Goal: Ask a question

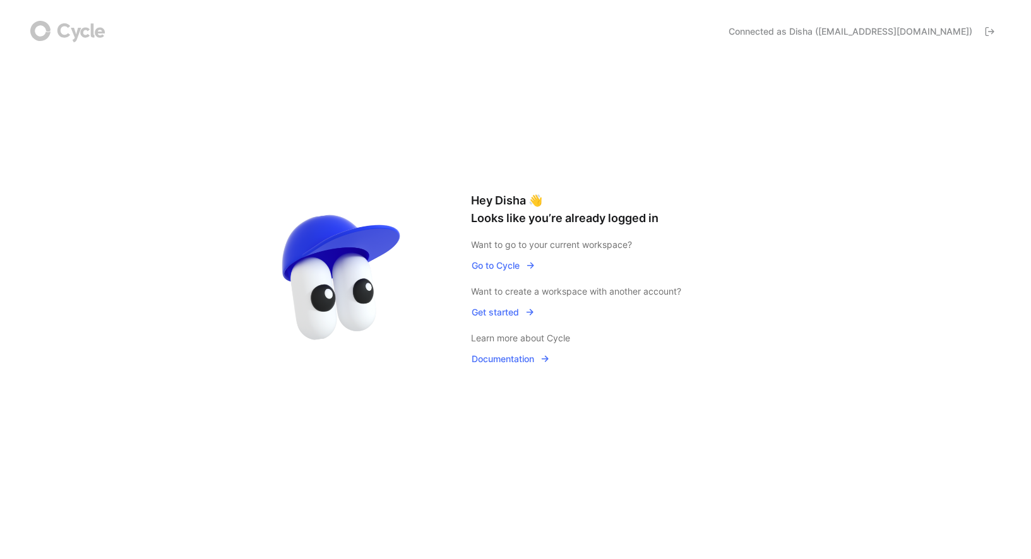
click at [508, 259] on span "Go to Cycle" at bounding box center [503, 265] width 63 height 15
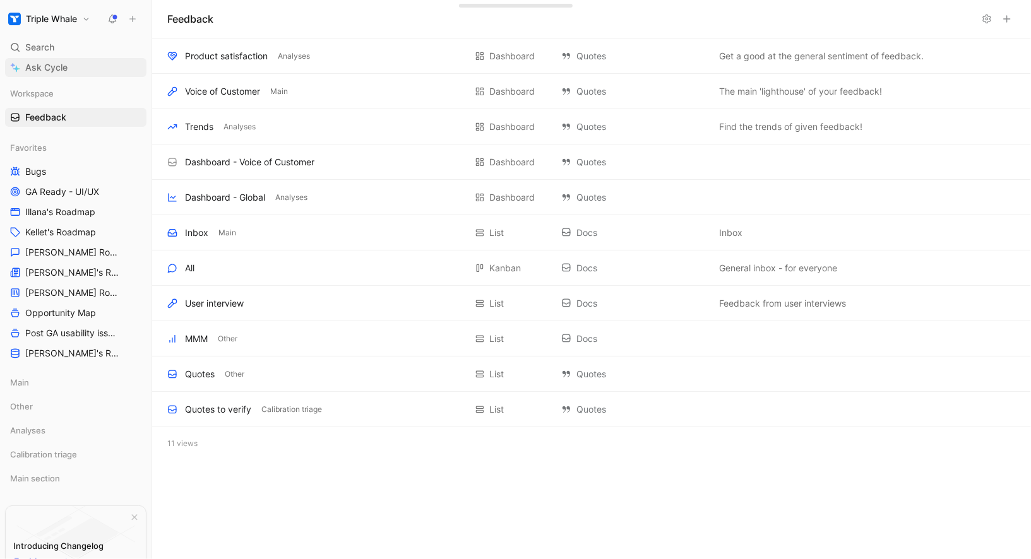
click at [57, 59] on link "Ask Cycle" at bounding box center [75, 67] width 141 height 19
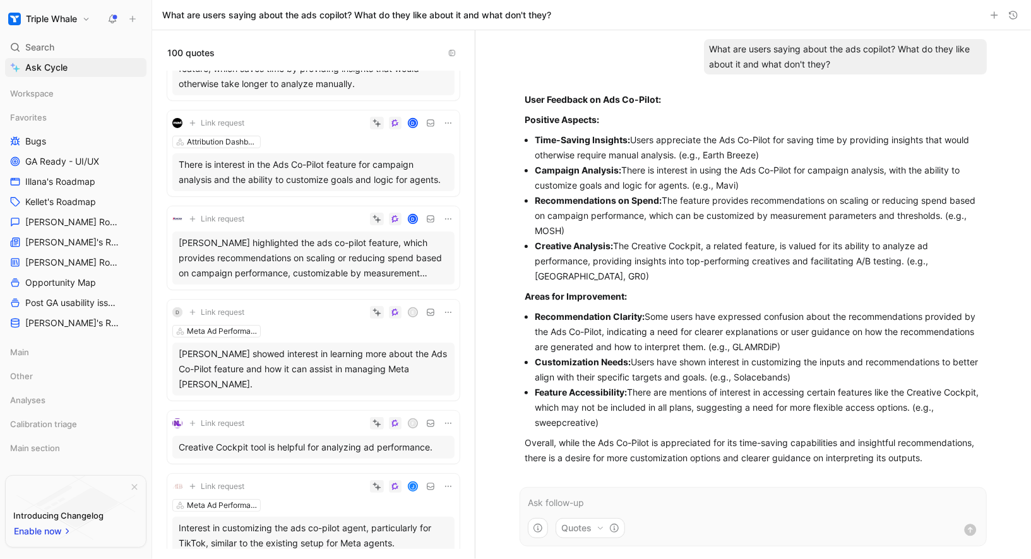
scroll to position [76, 0]
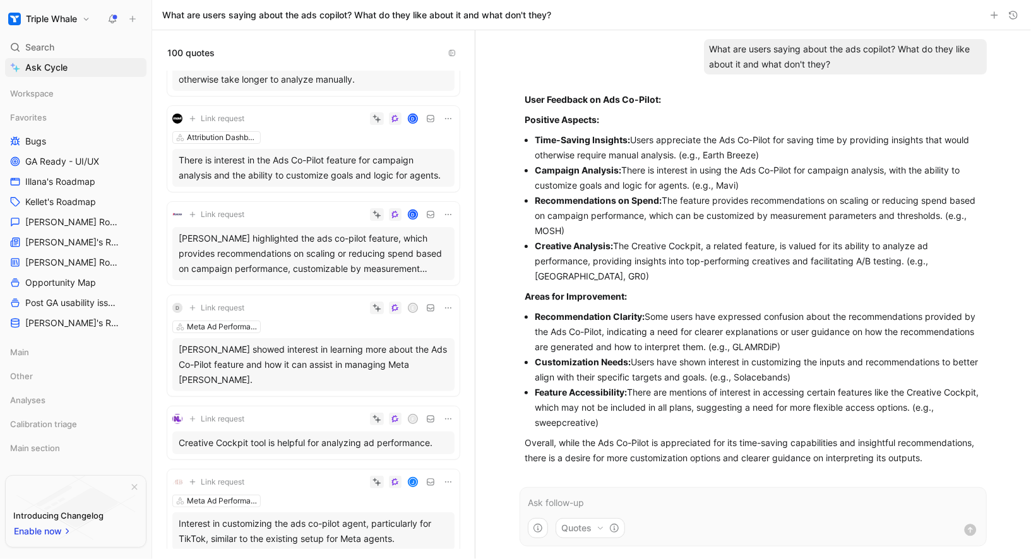
click at [256, 261] on div "[PERSON_NAME] highlighted the ads co-pilot feature, which provides recommendati…" at bounding box center [314, 253] width 270 height 45
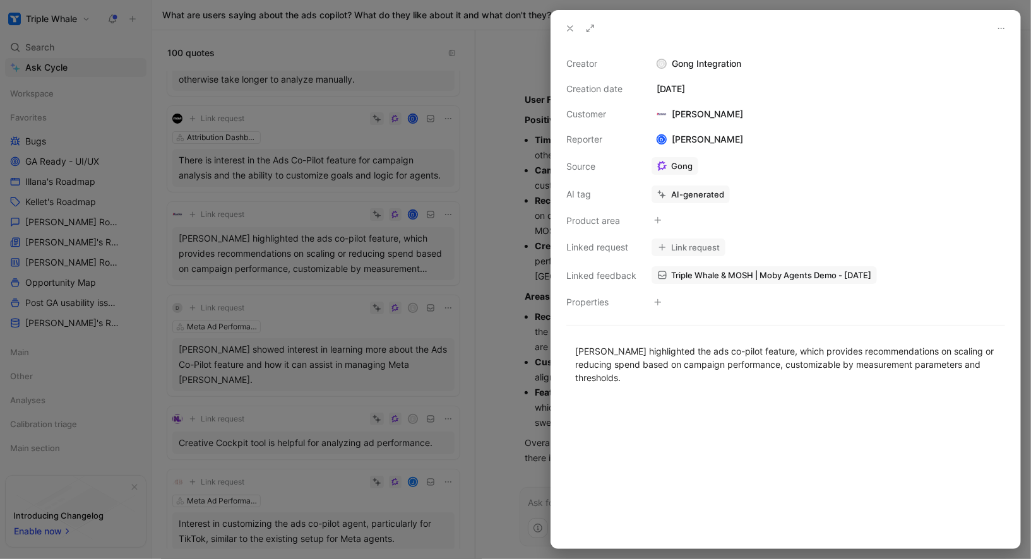
click at [256, 260] on div at bounding box center [515, 279] width 1031 height 559
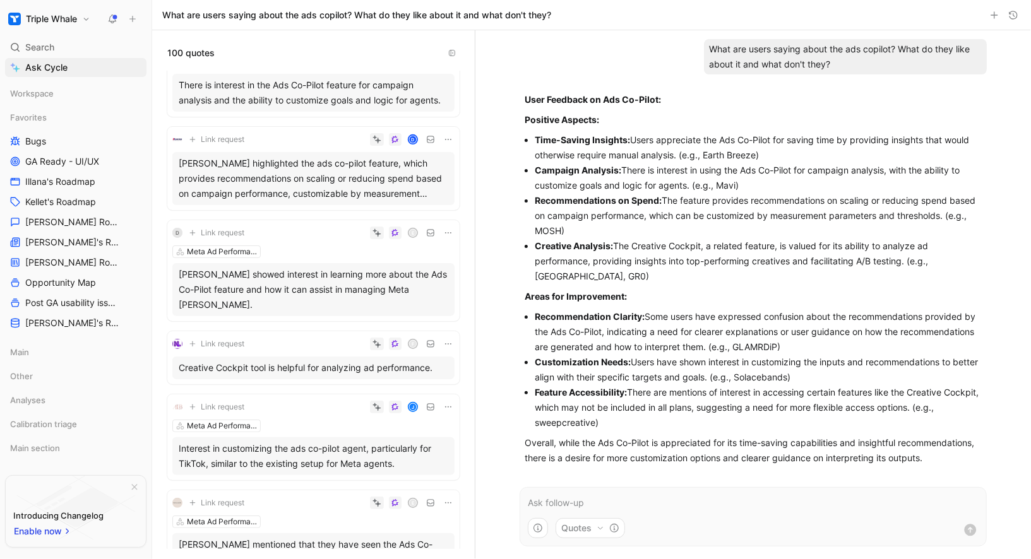
scroll to position [152, 0]
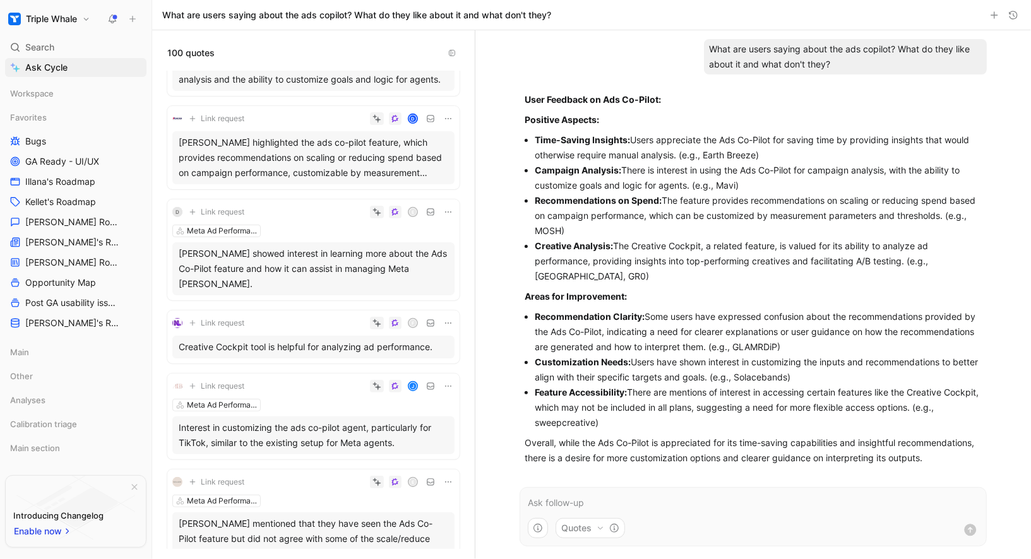
click at [603, 497] on p at bounding box center [753, 503] width 451 height 15
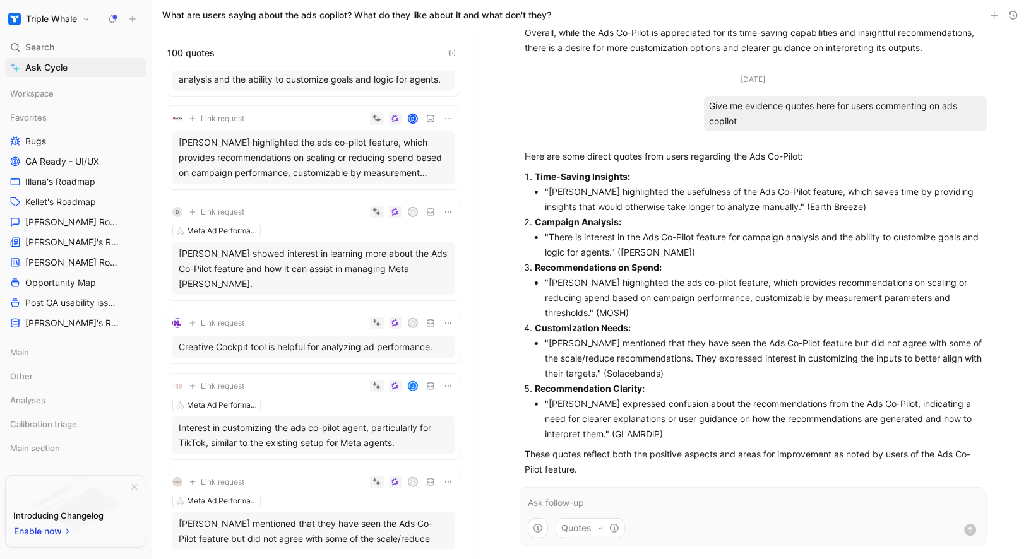
scroll to position [425, 0]
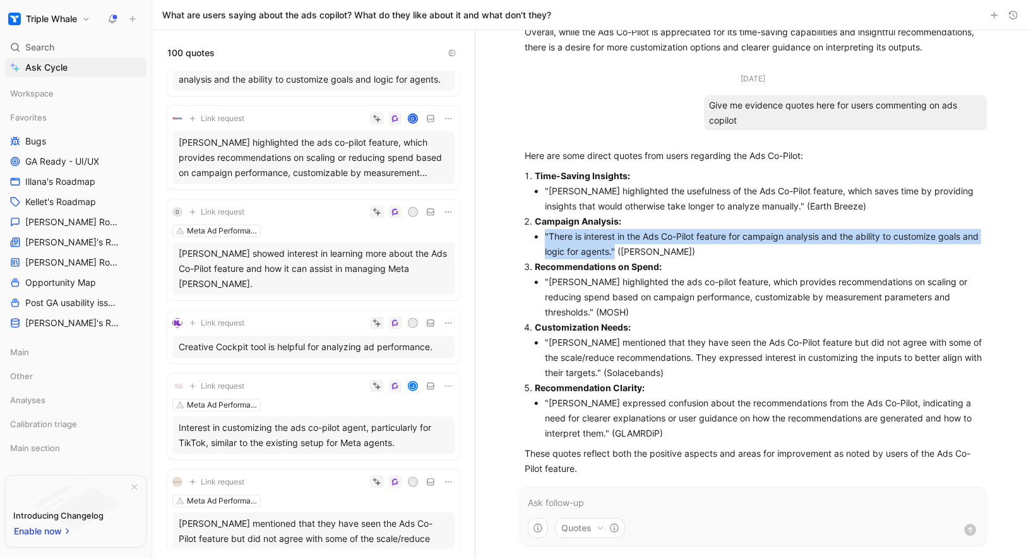
drag, startPoint x: 633, startPoint y: 250, endPoint x: 535, endPoint y: 234, distance: 99.1
click at [535, 234] on ul ""There is interest in the Ads Co-Pilot feature for campaign analysis and the ab…" at bounding box center [758, 244] width 447 height 30
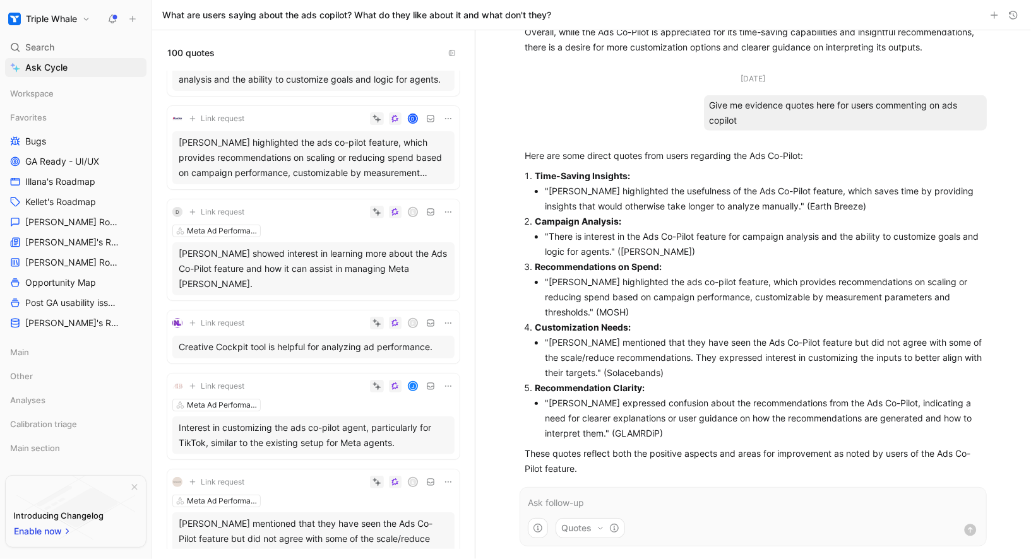
click at [705, 259] on p "Recommendations on Spend:" at bounding box center [758, 266] width 447 height 15
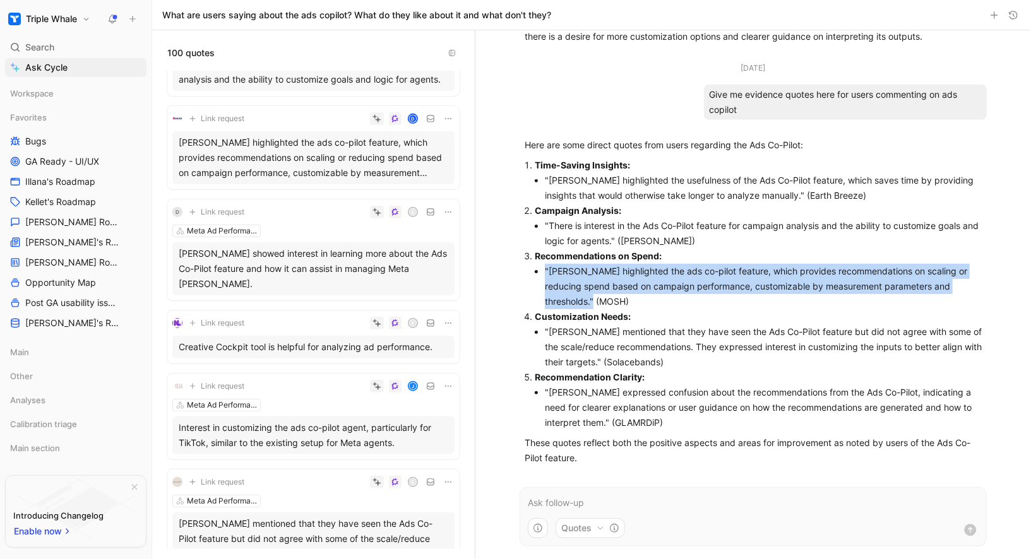
drag, startPoint x: 541, startPoint y: 269, endPoint x: 572, endPoint y: 309, distance: 50.9
click at [572, 309] on ol "Time-Saving Insights: "[PERSON_NAME] highlighted the usefulness of the Ads Co-P…" at bounding box center [753, 294] width 457 height 273
click at [572, 309] on p "Customization Needs:" at bounding box center [758, 316] width 447 height 15
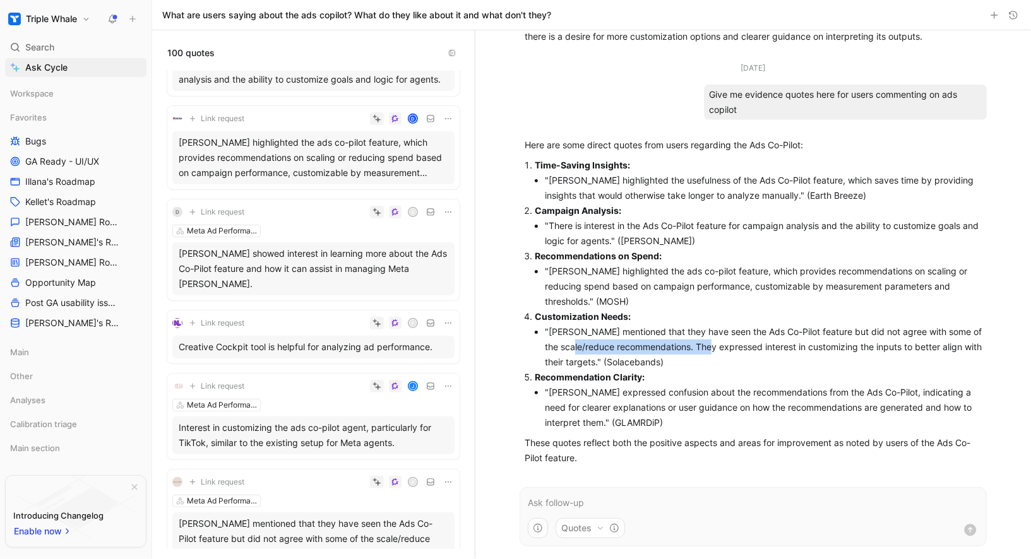
drag, startPoint x: 573, startPoint y: 343, endPoint x: 708, endPoint y: 351, distance: 135.9
click at [708, 351] on li ""[PERSON_NAME] mentioned that they have seen the Ads Co-Pilot feature but did n…" at bounding box center [763, 346] width 437 height 45
click at [511, 492] on div "Quotes" at bounding box center [753, 517] width 492 height 85
click at [598, 494] on form "Quotes" at bounding box center [753, 516] width 467 height 59
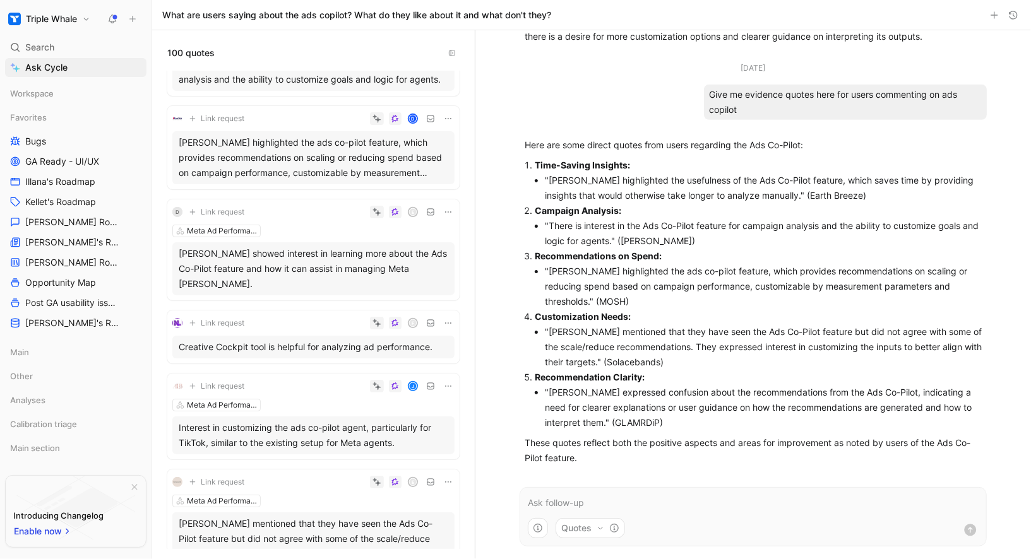
click at [595, 502] on p at bounding box center [753, 503] width 451 height 15
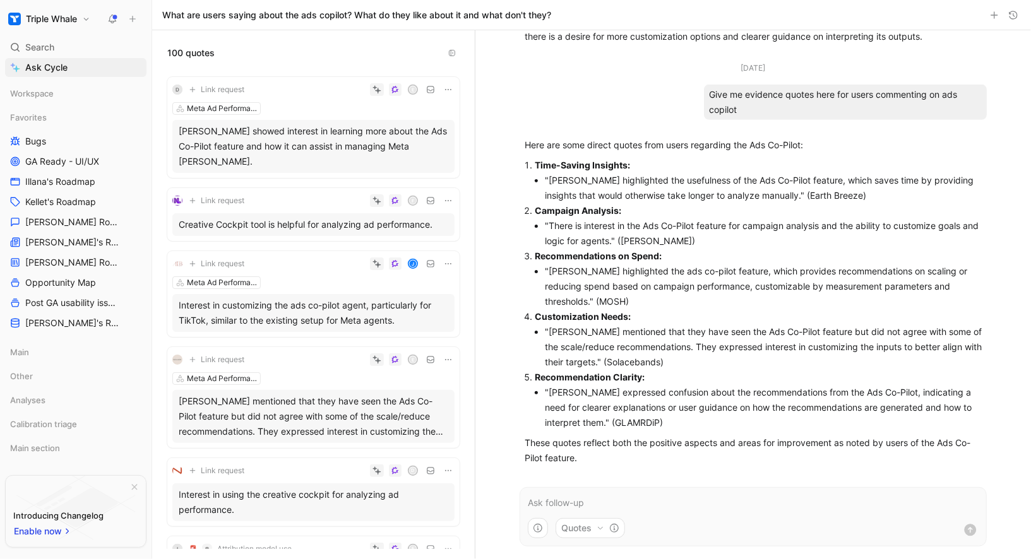
scroll to position [273, 0]
